Goal: Task Accomplishment & Management: Complete application form

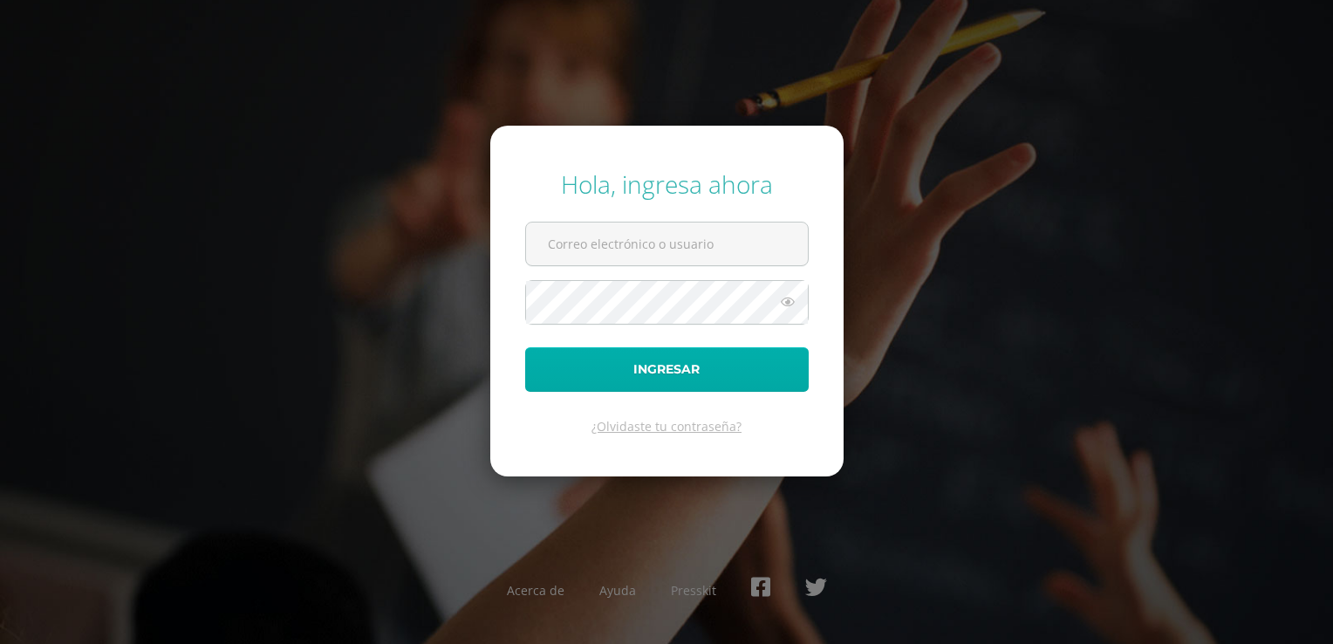
type input "[EMAIL_ADDRESS][DOMAIN_NAME]"
click at [654, 361] on button "Ingresar" at bounding box center [666, 369] width 283 height 44
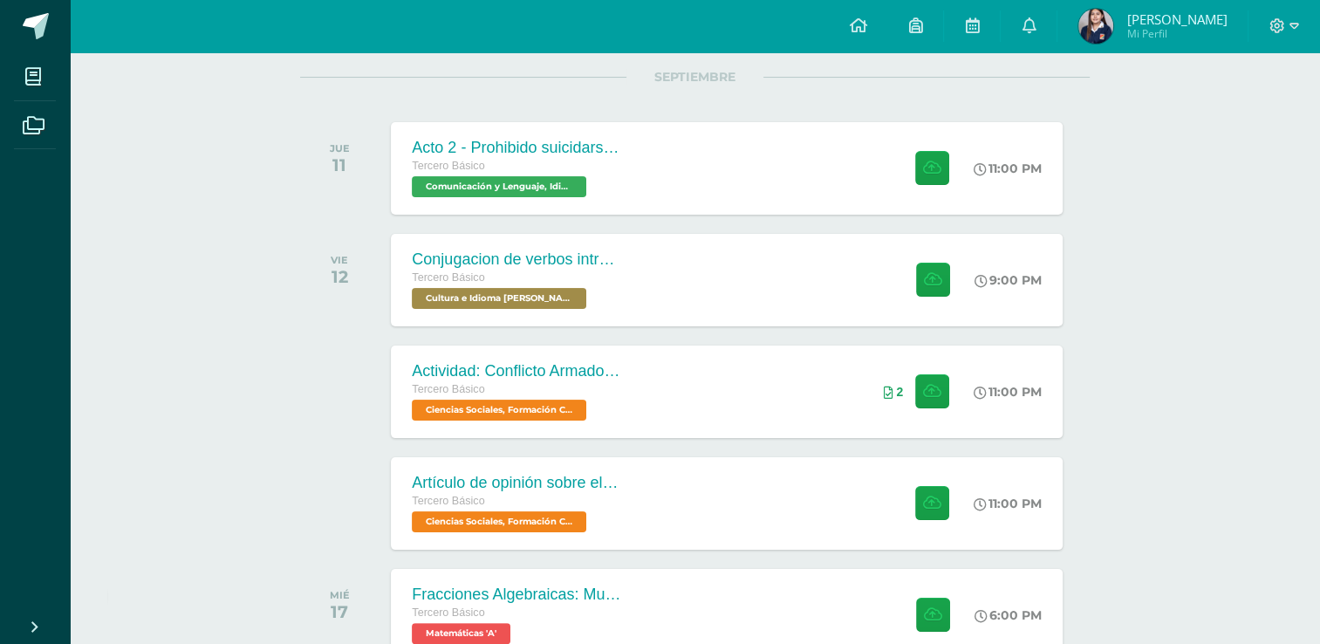
scroll to position [221, 0]
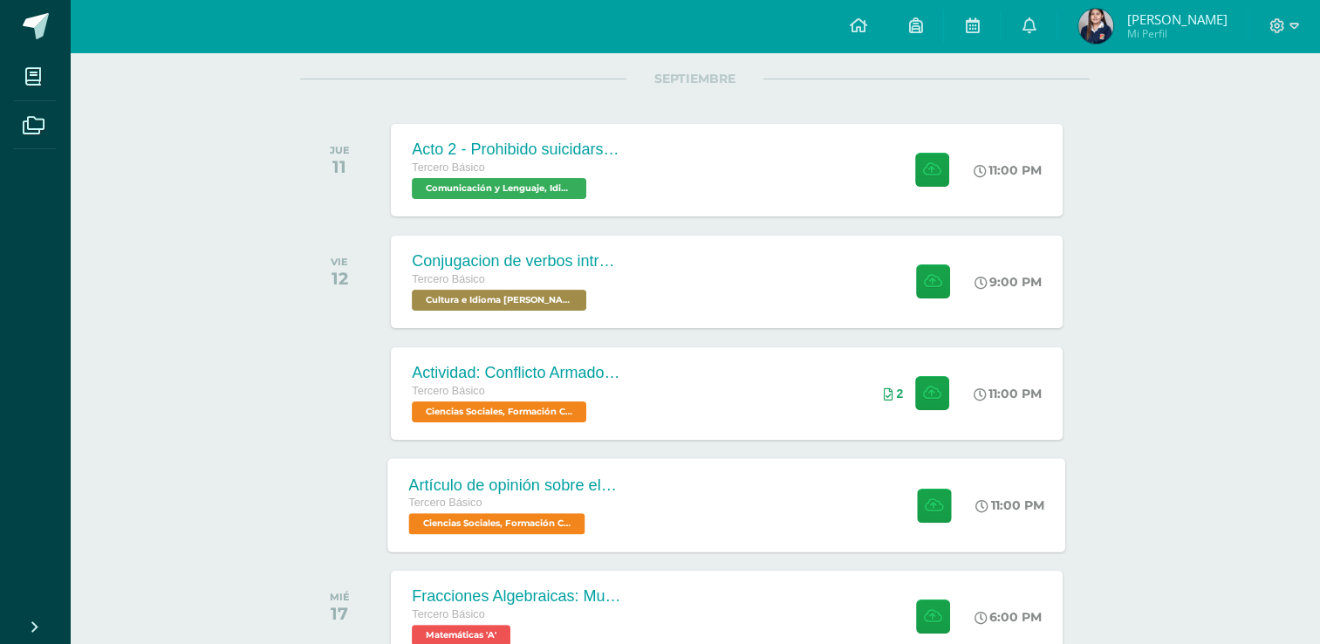
click at [859, 501] on div "Artículo de opinión sobre el Conflicto Armado Interno Tercero Básico Ciencias S…" at bounding box center [727, 504] width 678 height 93
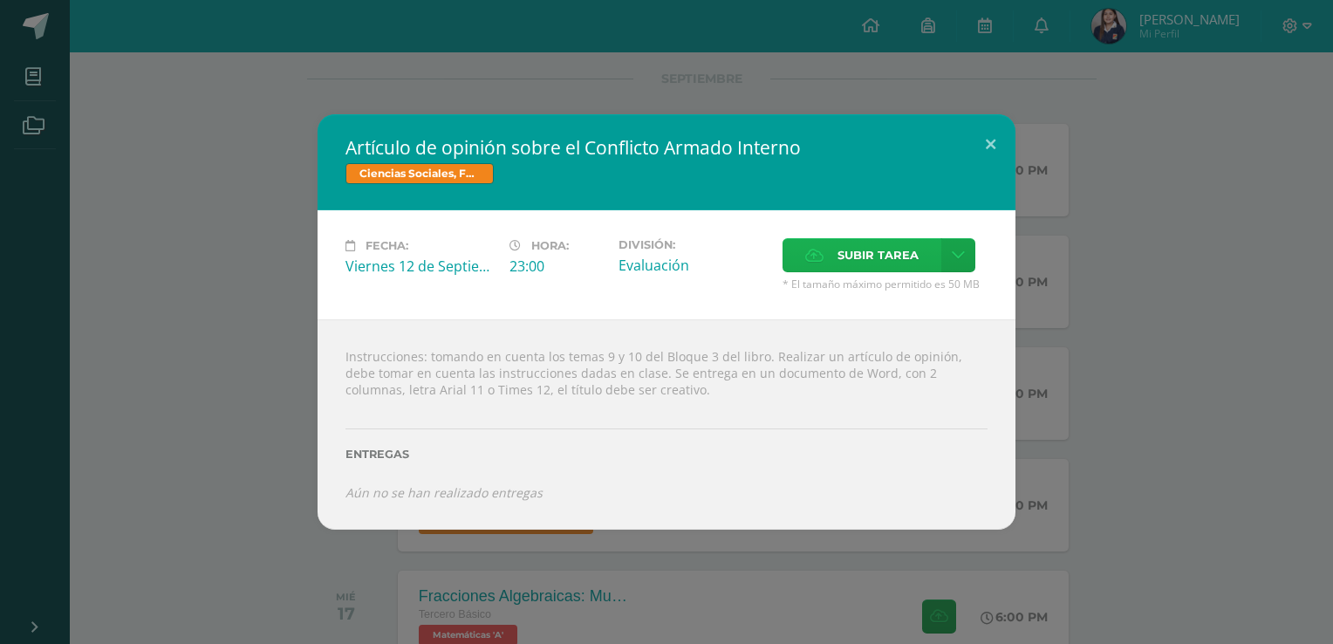
click at [809, 253] on icon at bounding box center [814, 254] width 18 height 11
click at [0, 0] on input "Subir tarea" at bounding box center [0, 0] width 0 height 0
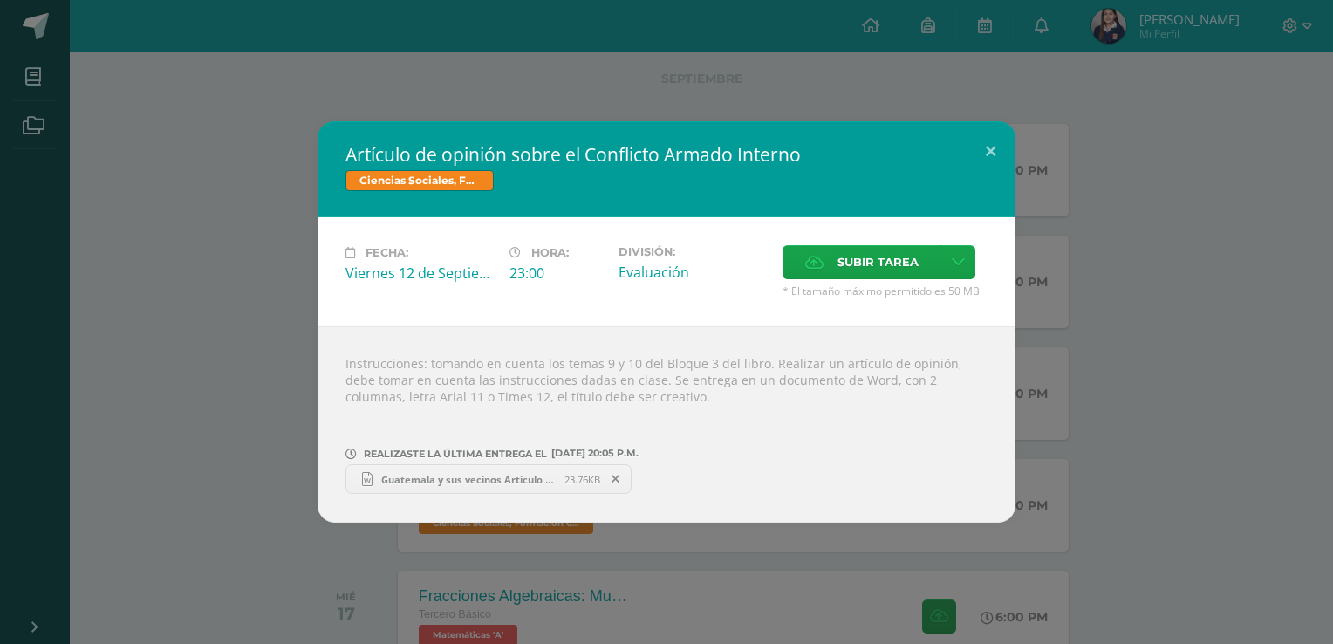
click at [443, 474] on span "Guatemala y sus vecinos Artículo de opinión.docx" at bounding box center [468, 479] width 192 height 13
click at [264, 120] on div "Artículo de opinión sobre el Conflicto Armado Interno Ciencias Sociales, Formac…" at bounding box center [666, 322] width 1333 height 644
